Goal: Information Seeking & Learning: Learn about a topic

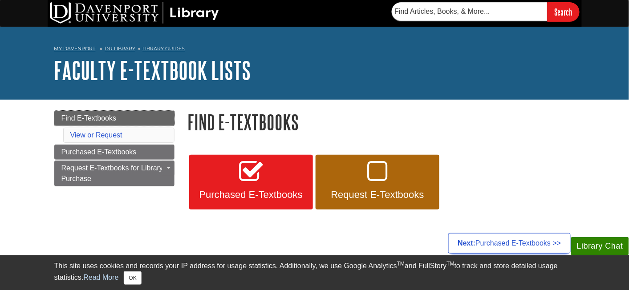
click at [101, 120] on span "Find E-Textbooks" at bounding box center [88, 118] width 55 height 8
click at [126, 49] on link "DU Library" at bounding box center [120, 48] width 31 height 6
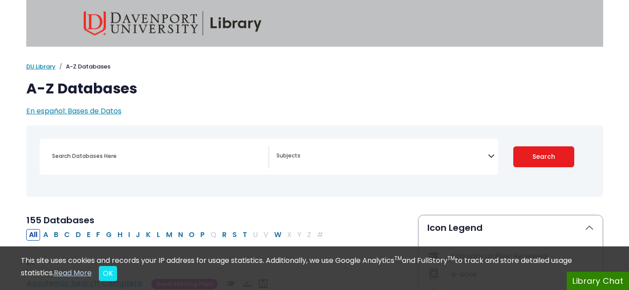
select select "Database Subject Filter"
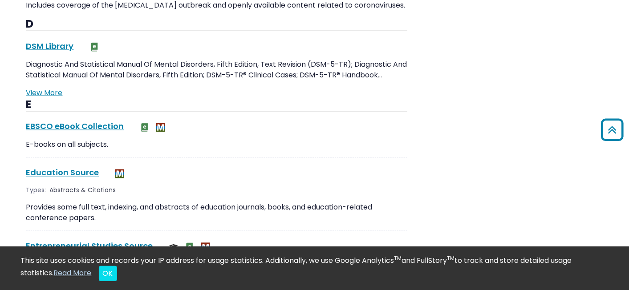
scroll to position [1264, 0]
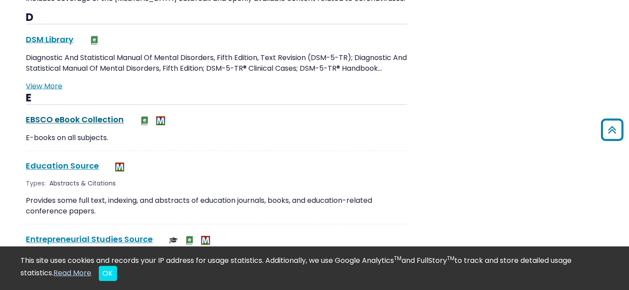
click at [100, 118] on link "EBSCO eBook Collection This link opens in a new window" at bounding box center [75, 119] width 98 height 11
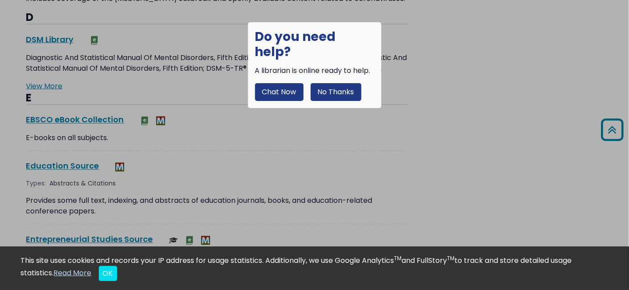
click at [324, 83] on button "No Thanks" at bounding box center [335, 92] width 51 height 18
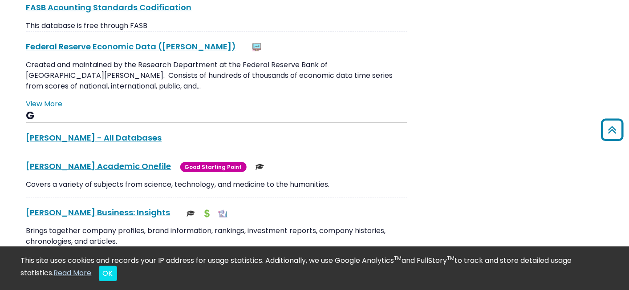
scroll to position [1685, 0]
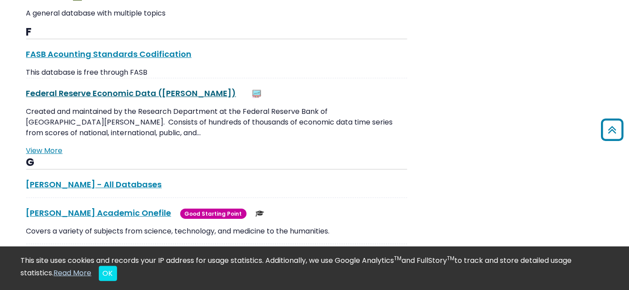
click at [145, 92] on link "Federal Reserve Economic Data (FRED) This link opens in a new window" at bounding box center [131, 93] width 210 height 11
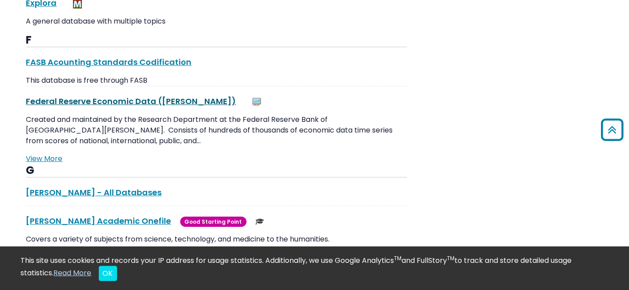
scroll to position [1592, 0]
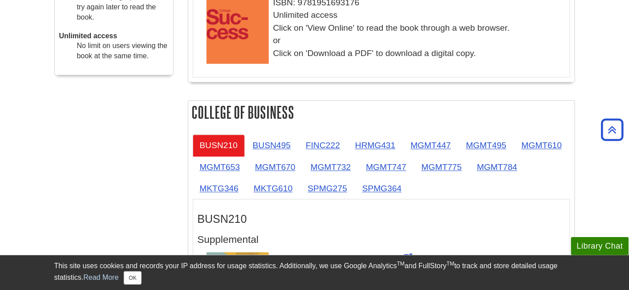
scroll to position [375, 0]
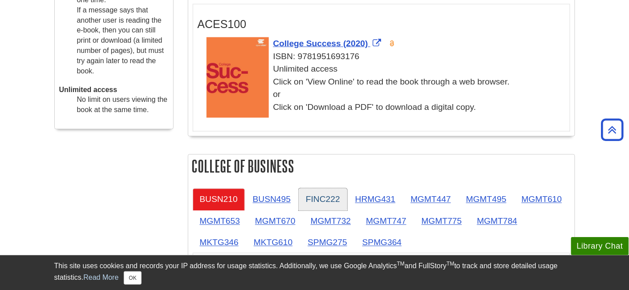
click at [313, 200] on link "FINC222" at bounding box center [322, 200] width 48 height 22
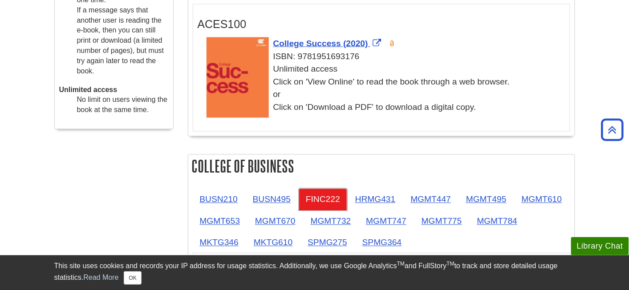
click at [311, 199] on link "FINC222" at bounding box center [322, 200] width 48 height 22
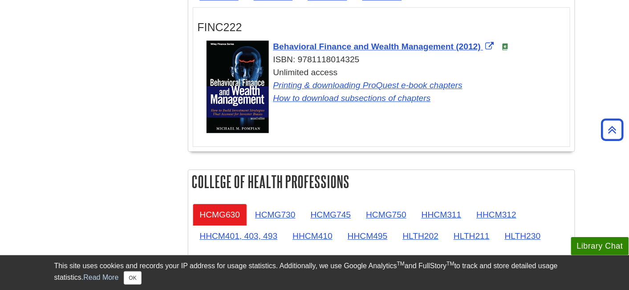
scroll to position [655, 0]
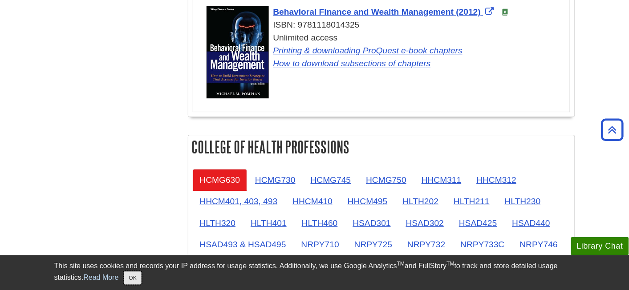
click at [139, 278] on button "OK" at bounding box center [132, 277] width 17 height 13
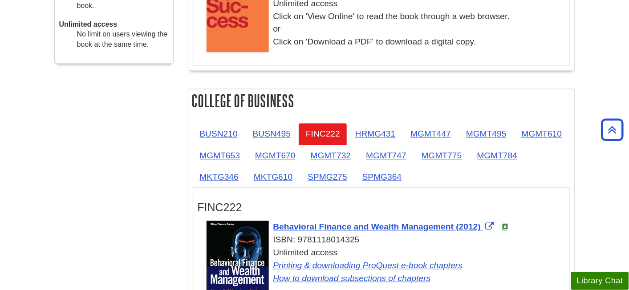
scroll to position [421, 0]
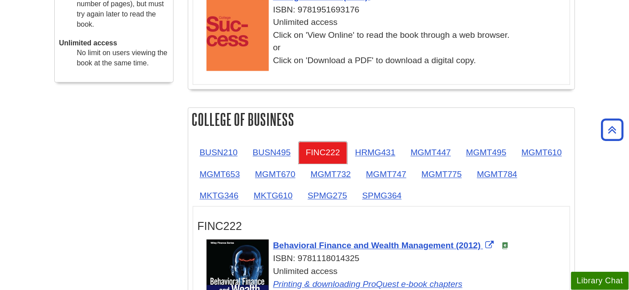
click at [319, 153] on link "FINC222" at bounding box center [322, 153] width 48 height 22
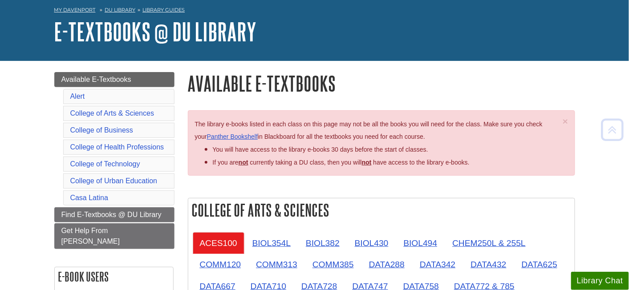
scroll to position [0, 0]
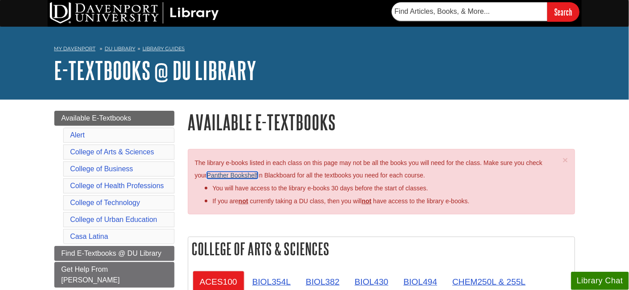
click at [233, 176] on link "Panther Bookshelf" at bounding box center [232, 175] width 51 height 7
